Goal: Task Accomplishment & Management: Use online tool/utility

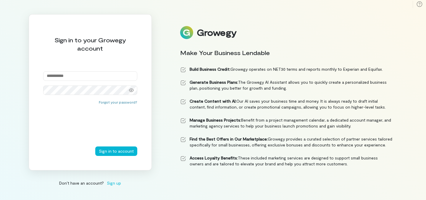
click at [87, 77] on input "email" at bounding box center [90, 75] width 94 height 9
click at [56, 74] on input "email" at bounding box center [90, 75] width 94 height 9
type input "**********"
click at [127, 150] on button "Sign in to account" at bounding box center [116, 150] width 42 height 9
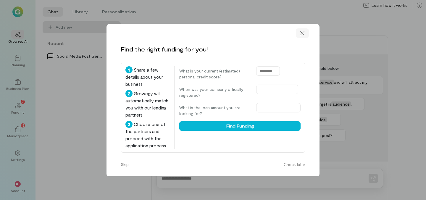
click at [302, 32] on icon at bounding box center [302, 33] width 6 height 6
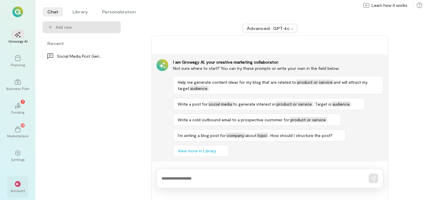
click at [17, 189] on div "Account" at bounding box center [18, 190] width 14 height 5
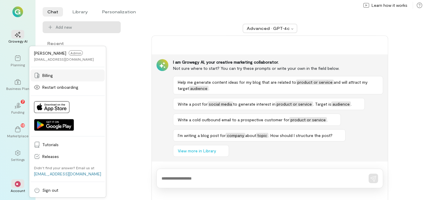
click at [48, 75] on span "Billing" at bounding box center [71, 75] width 59 height 6
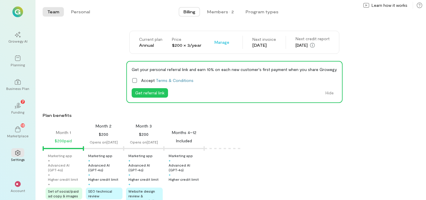
click at [136, 80] on icon at bounding box center [135, 80] width 6 height 6
click at [146, 93] on button "Get referral link" at bounding box center [150, 92] width 36 height 9
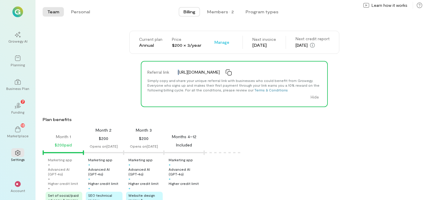
drag, startPoint x: 179, startPoint y: 70, endPoint x: 170, endPoint y: 69, distance: 8.6
click at [170, 69] on div "Referral link [URL][DOMAIN_NAME]" at bounding box center [234, 72] width 184 height 12
drag, startPoint x: 180, startPoint y: 71, endPoint x: 184, endPoint y: 76, distance: 6.5
drag, startPoint x: 179, startPoint y: 70, endPoint x: 159, endPoint y: 78, distance: 22.0
click at [159, 78] on div "Referral link [URL][DOMAIN_NAME]" at bounding box center [234, 72] width 184 height 12
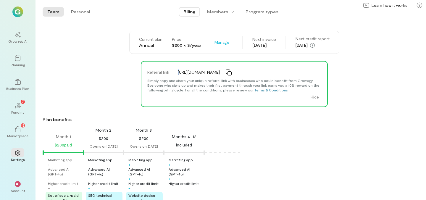
drag, startPoint x: 180, startPoint y: 72, endPoint x: 164, endPoint y: 77, distance: 16.4
click at [164, 77] on div "Referral link [URL][DOMAIN_NAME]" at bounding box center [234, 72] width 184 height 12
click at [164, 77] on div "Referral link" at bounding box center [159, 72] width 30 height 12
drag, startPoint x: 179, startPoint y: 71, endPoint x: 156, endPoint y: 78, distance: 23.2
click at [156, 78] on div "Referral link [URL][DOMAIN_NAME]" at bounding box center [234, 72] width 184 height 12
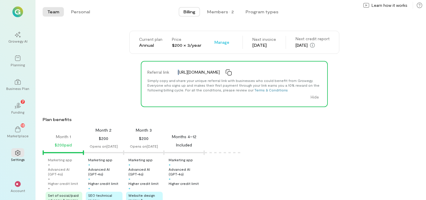
click at [169, 76] on div "Referral link" at bounding box center [159, 72] width 30 height 12
click at [174, 71] on div "[URL][DOMAIN_NAME]" at bounding box center [250, 72] width 152 height 9
drag, startPoint x: 179, startPoint y: 71, endPoint x: 176, endPoint y: 67, distance: 4.8
click at [176, 68] on div "[URL][DOMAIN_NAME]" at bounding box center [250, 72] width 152 height 9
drag, startPoint x: 180, startPoint y: 72, endPoint x: 176, endPoint y: 69, distance: 5.5
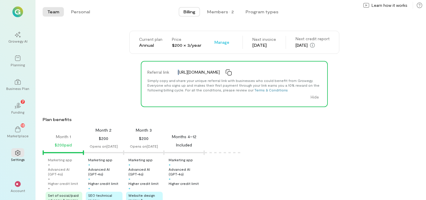
click at [176, 69] on div "[URL][DOMAIN_NAME]" at bounding box center [250, 72] width 152 height 9
drag, startPoint x: 257, startPoint y: 77, endPoint x: 171, endPoint y: 74, distance: 86.1
click at [171, 73] on div "Referral link [URL][DOMAIN_NAME]" at bounding box center [234, 72] width 184 height 12
copy div "[URL][DOMAIN_NAME]"
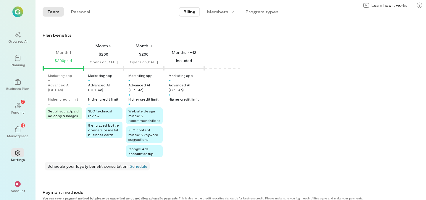
scroll to position [85, 0]
click at [260, 14] on button "Program types" at bounding box center [262, 11] width 42 height 9
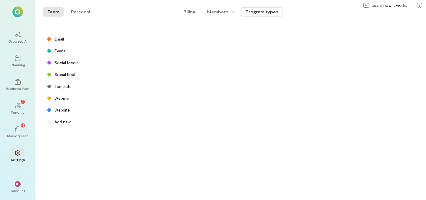
scroll to position [0, 0]
click at [134, 60] on div "Social Media" at bounding box center [117, 63] width 148 height 12
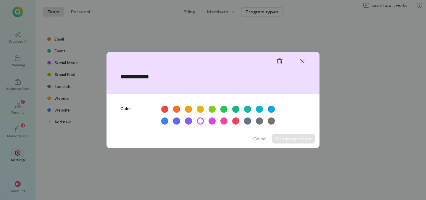
click at [132, 23] on div "**********" at bounding box center [213, 100] width 426 height 200
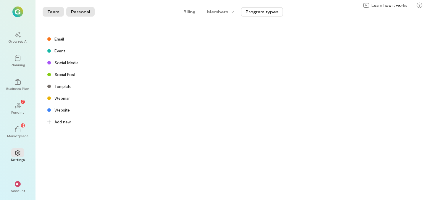
click at [80, 8] on button "Personal" at bounding box center [80, 11] width 28 height 9
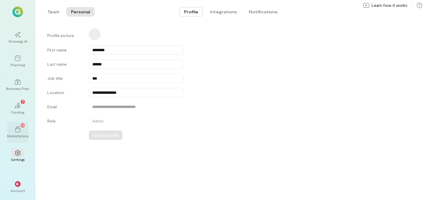
click at [16, 128] on icon at bounding box center [17, 129] width 5 height 6
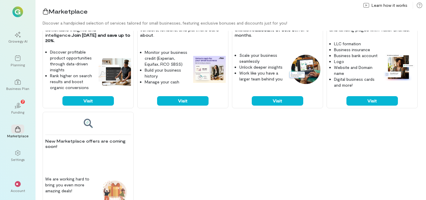
scroll to position [322, 0]
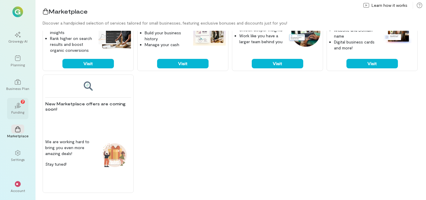
click at [24, 103] on div "7" at bounding box center [23, 102] width 4 height 4
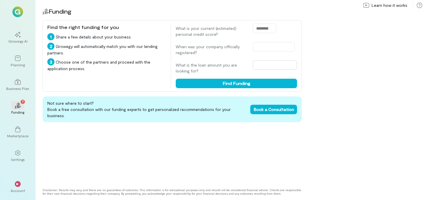
click at [273, 65] on input "text" at bounding box center [274, 64] width 44 height 9
type input "*****"
click at [271, 47] on input "text" at bounding box center [273, 46] width 42 height 9
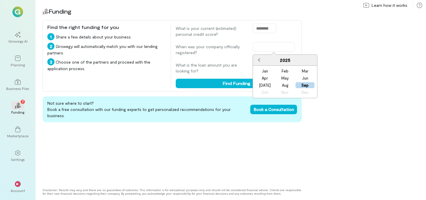
click at [259, 64] on button "Previous Year" at bounding box center [257, 59] width 9 height 9
click at [259, 63] on button "Previous Year" at bounding box center [257, 59] width 9 height 9
click at [283, 71] on div "Feb" at bounding box center [284, 71] width 19 height 6
type input "**********"
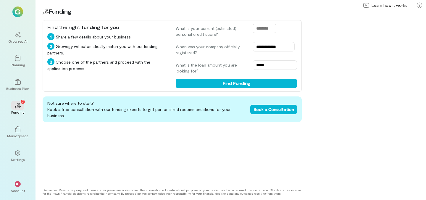
click at [272, 29] on input "text" at bounding box center [264, 28] width 24 height 9
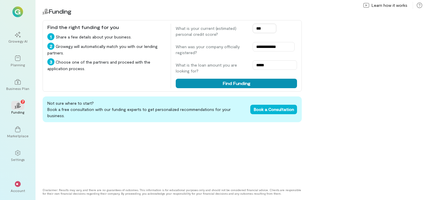
type input "***"
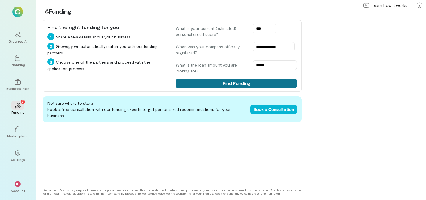
click at [254, 82] on button "Find Funding" at bounding box center [236, 83] width 121 height 9
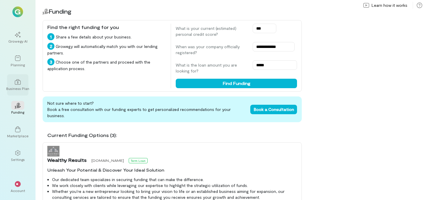
click at [20, 86] on div "Business Plan" at bounding box center [17, 88] width 23 height 5
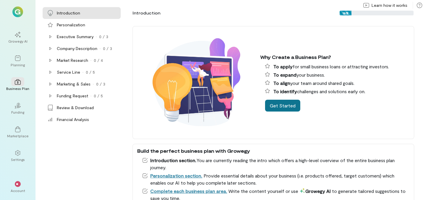
click at [272, 108] on button "Get Started" at bounding box center [282, 106] width 35 height 12
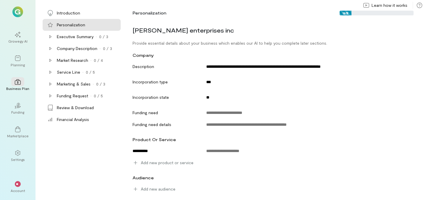
click at [18, 14] on img at bounding box center [17, 12] width 11 height 11
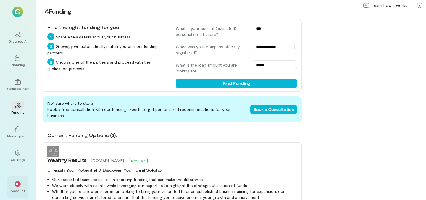
click at [16, 182] on span "**" at bounding box center [18, 184] width 4 height 4
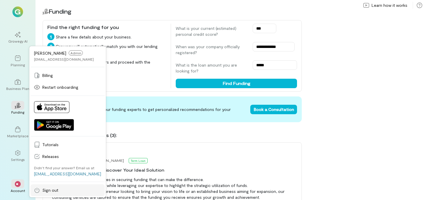
click at [39, 192] on icon at bounding box center [37, 190] width 6 height 6
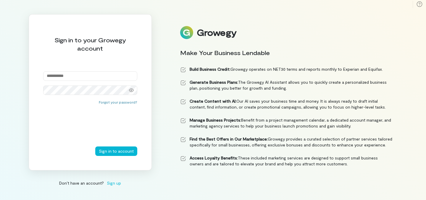
type input "**********"
